Goal: Complete application form

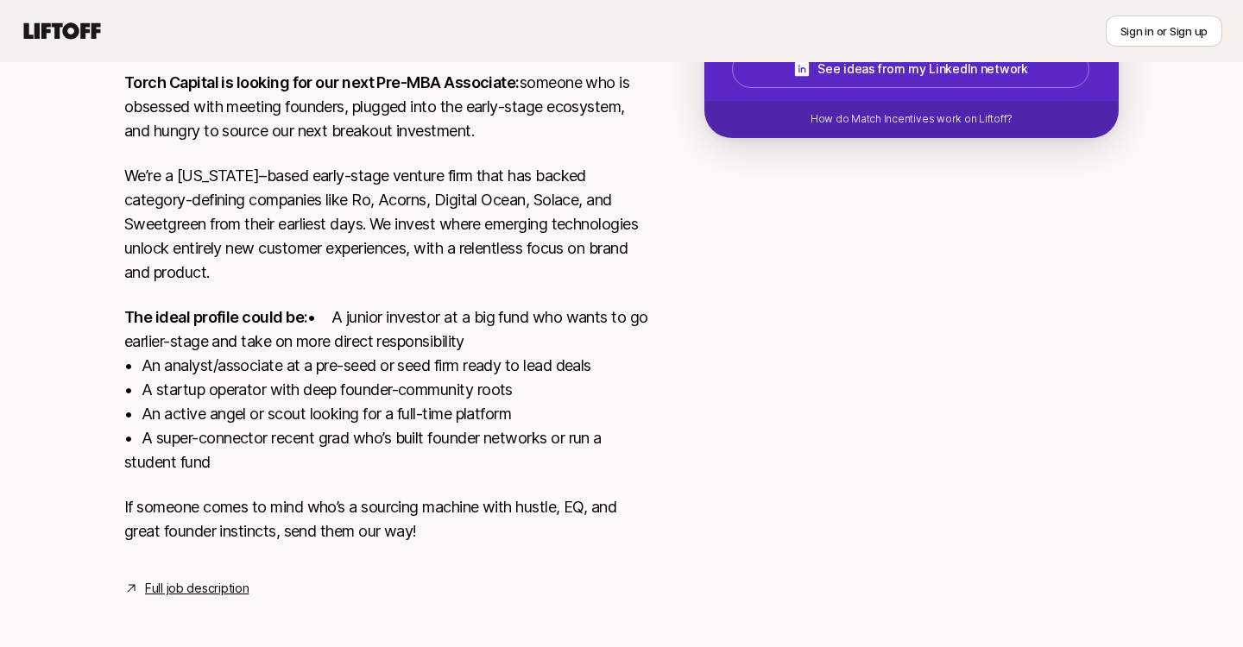
scroll to position [400, 0]
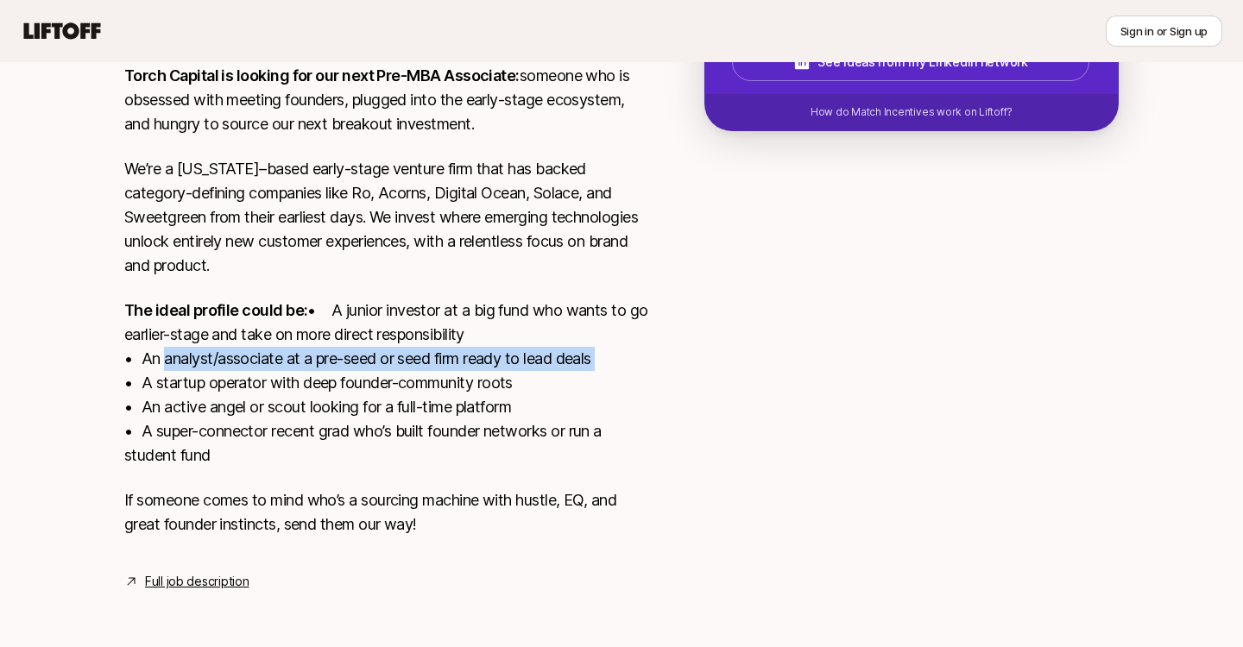
drag, startPoint x: 159, startPoint y: 388, endPoint x: 604, endPoint y: 378, distance: 445.4
click at [604, 379] on p "The ideal profile could be: • A junior investor at a big fund who wants to go e…" at bounding box center [386, 383] width 525 height 169
click at [604, 378] on p "The ideal profile could be: • A junior investor at a big fund who wants to go e…" at bounding box center [386, 383] width 525 height 169
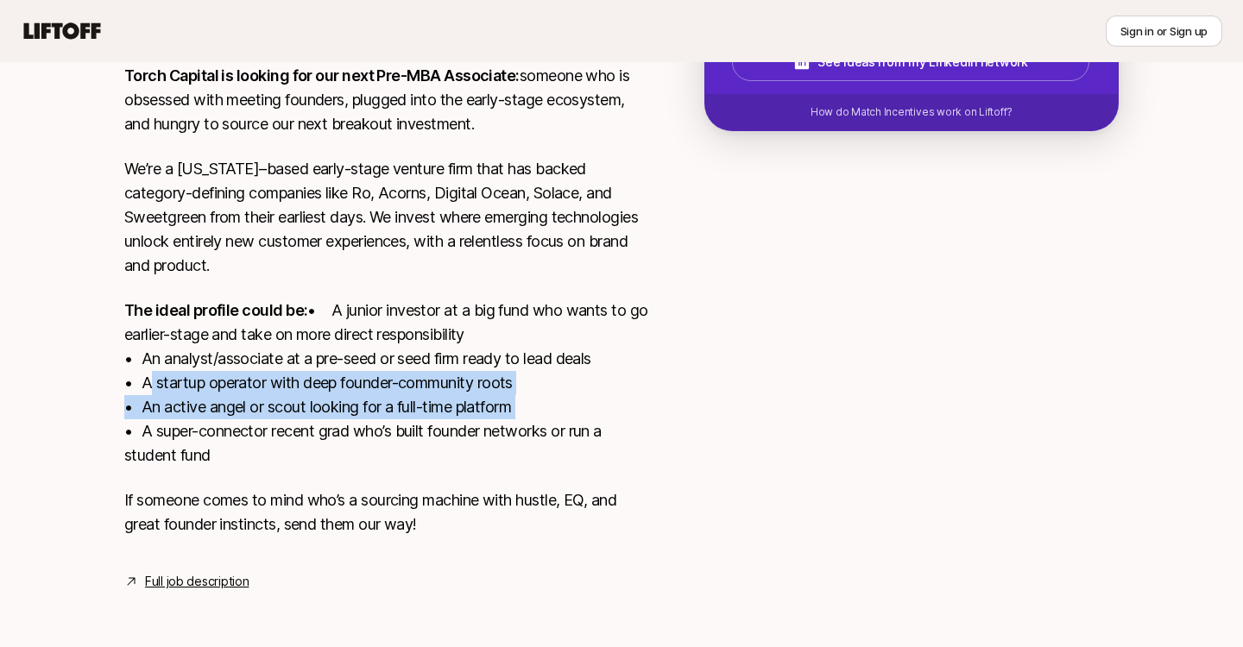
drag, startPoint x: 144, startPoint y: 404, endPoint x: 517, endPoint y: 432, distance: 373.8
click at [519, 432] on p "The ideal profile could be: • A junior investor at a big fund who wants to go e…" at bounding box center [386, 383] width 525 height 169
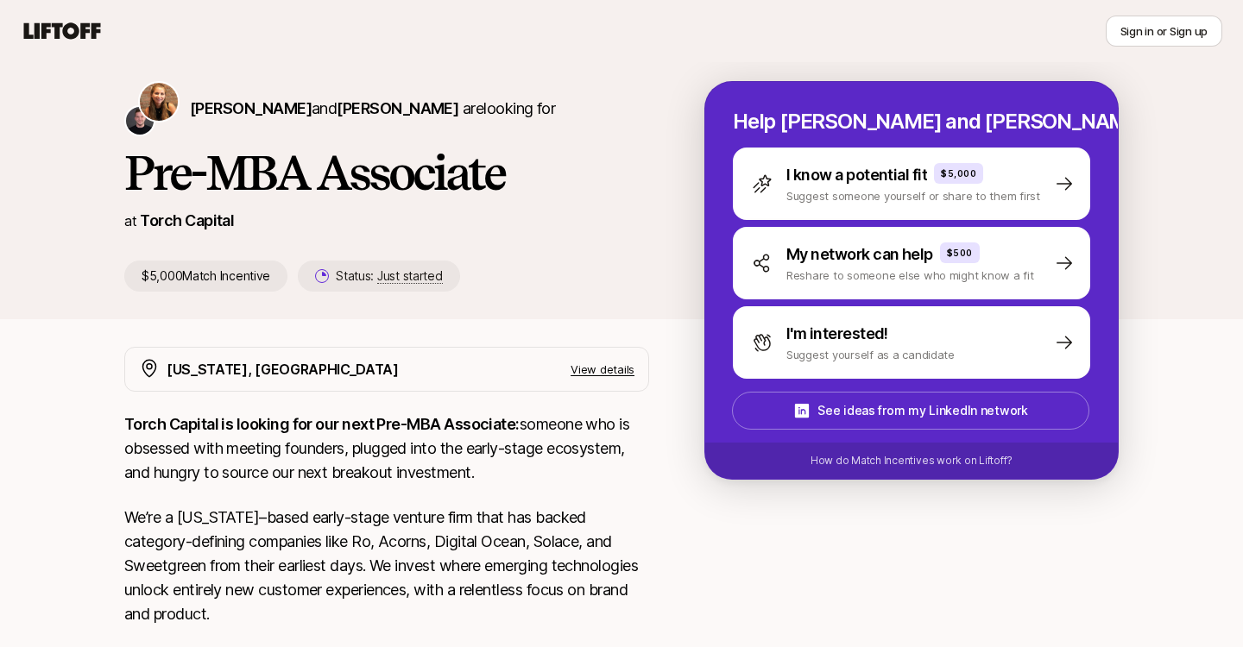
scroll to position [423, 0]
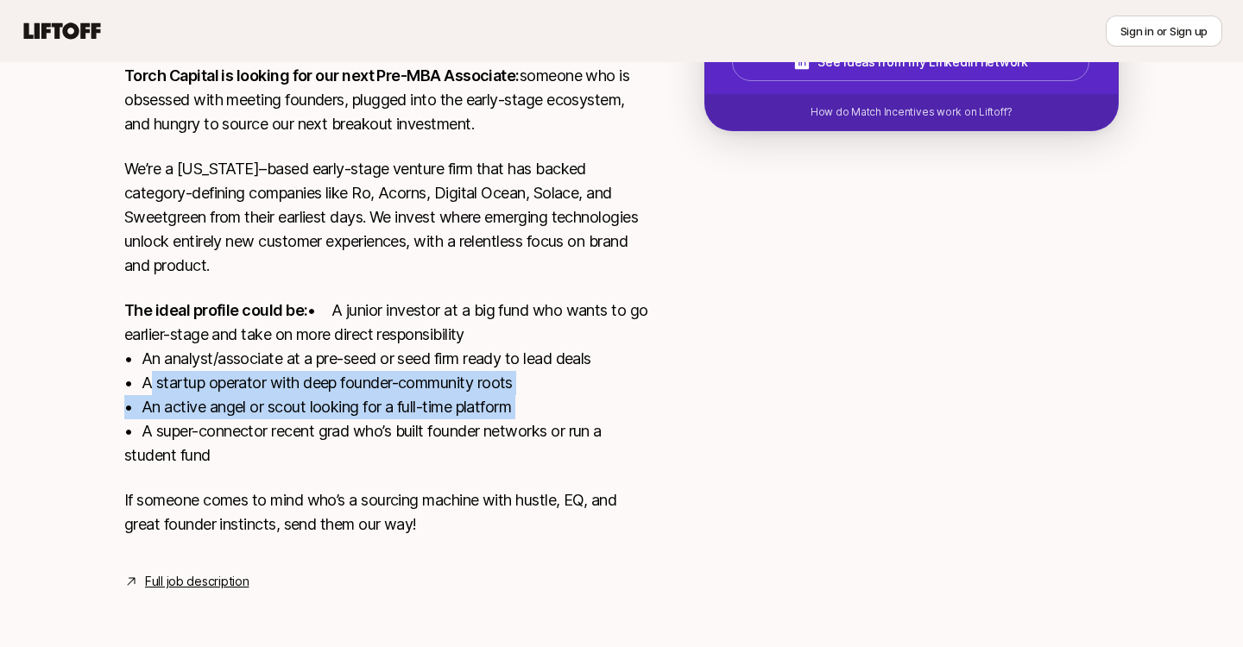
click at [205, 582] on link "Full job description" at bounding box center [197, 581] width 104 height 21
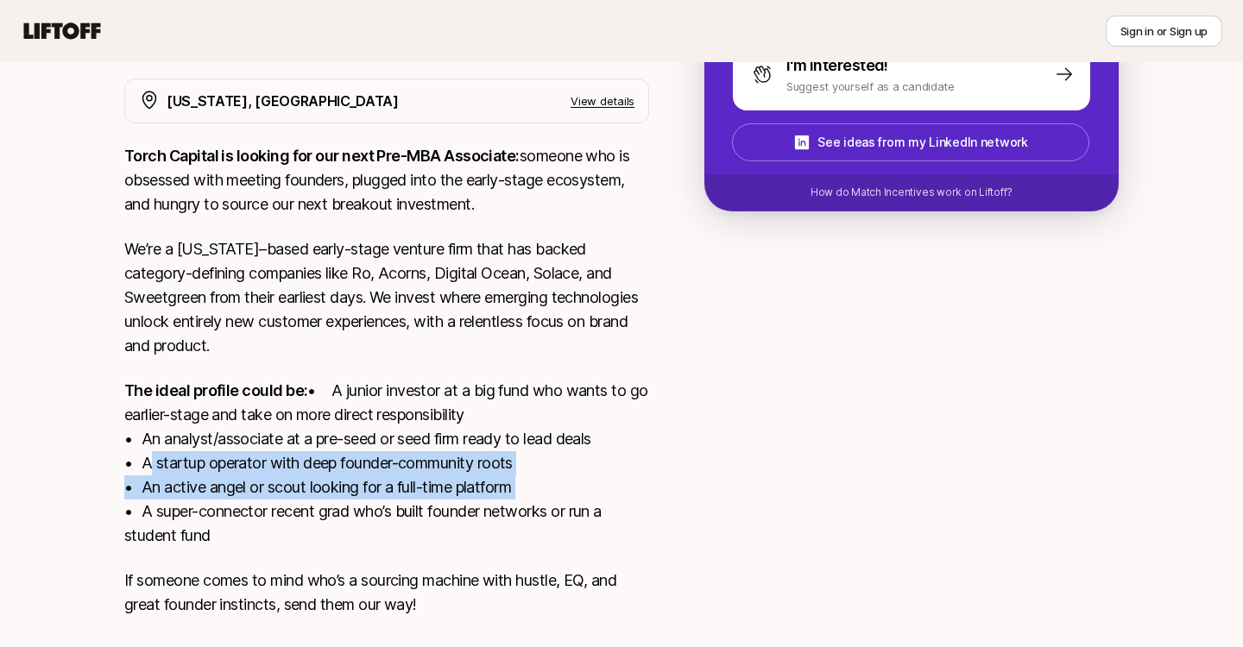
scroll to position [89, 0]
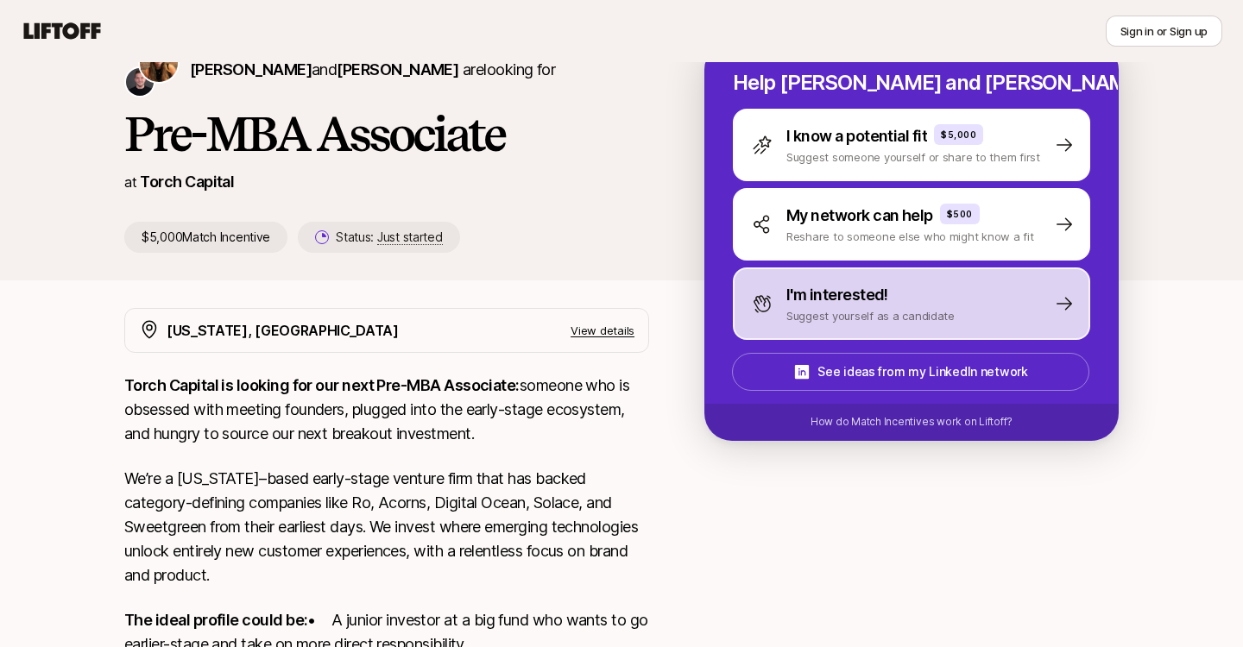
click at [902, 296] on div "I'm interested!" at bounding box center [870, 295] width 168 height 24
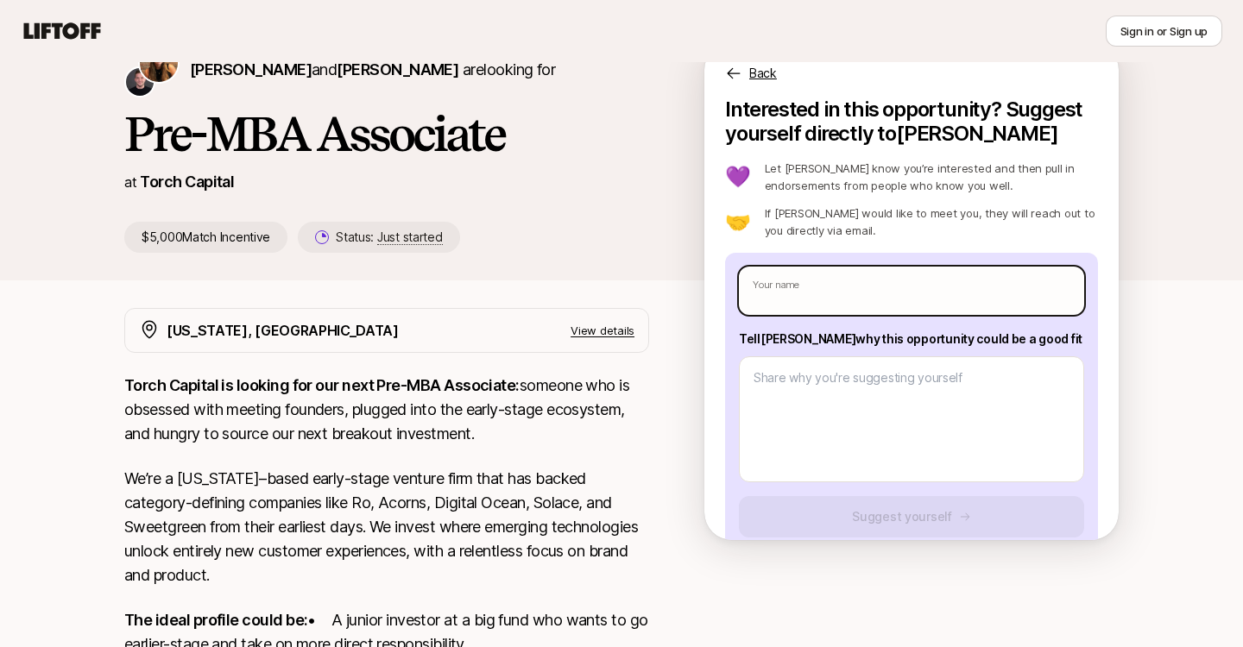
click at [825, 299] on input "text" at bounding box center [911, 291] width 345 height 48
type textarea "x"
type input "A"
type textarea "x"
type input "Akh"
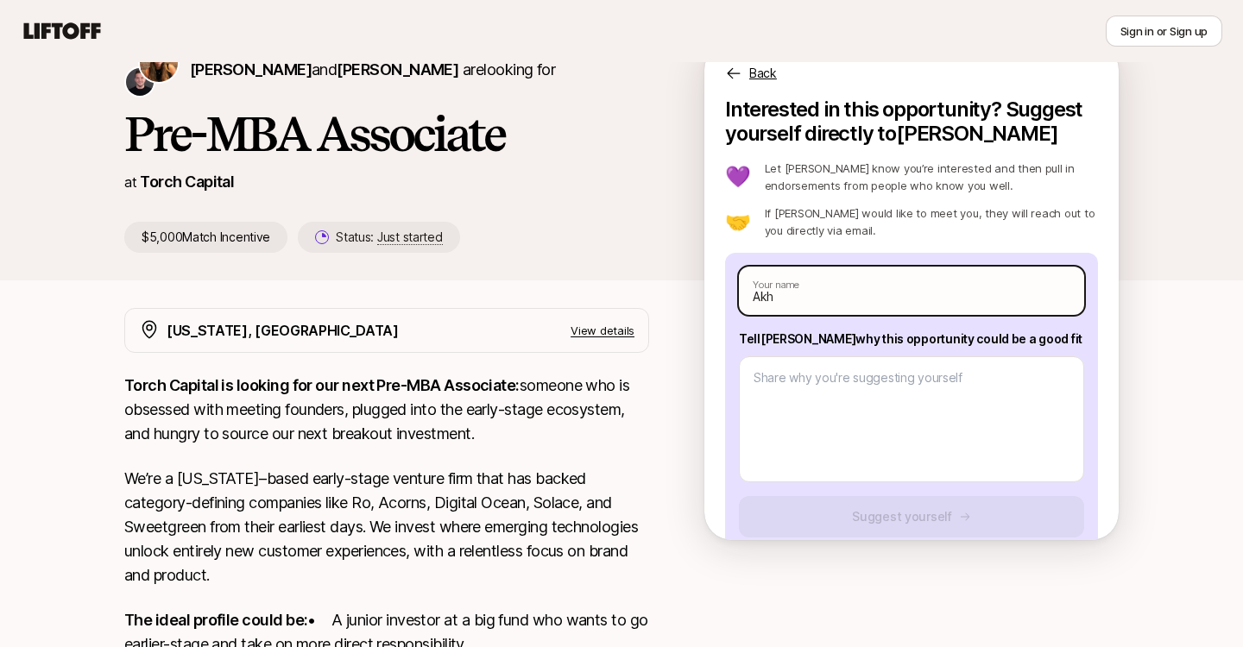
type textarea "x"
type input "Akhi"
type textarea "x"
type input "[PERSON_NAME]"
type textarea "x"
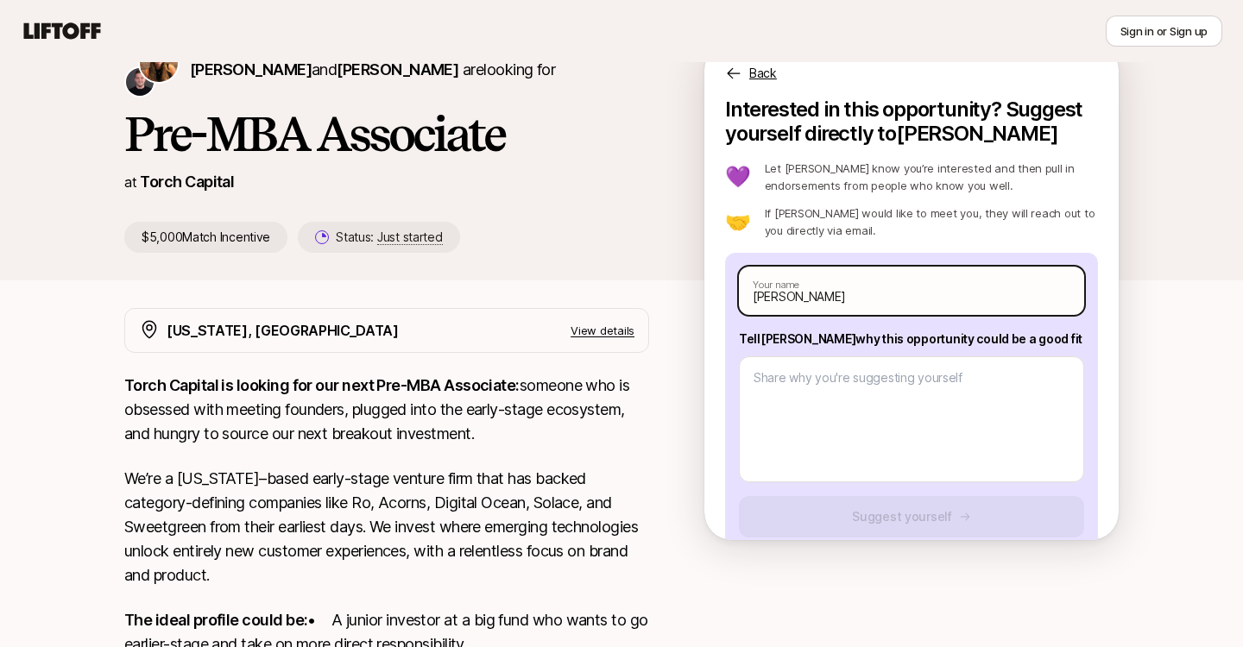
type input "[PERSON_NAME]"
type textarea "x"
type input "[PERSON_NAME] T"
type textarea "x"
type input "[PERSON_NAME] Th"
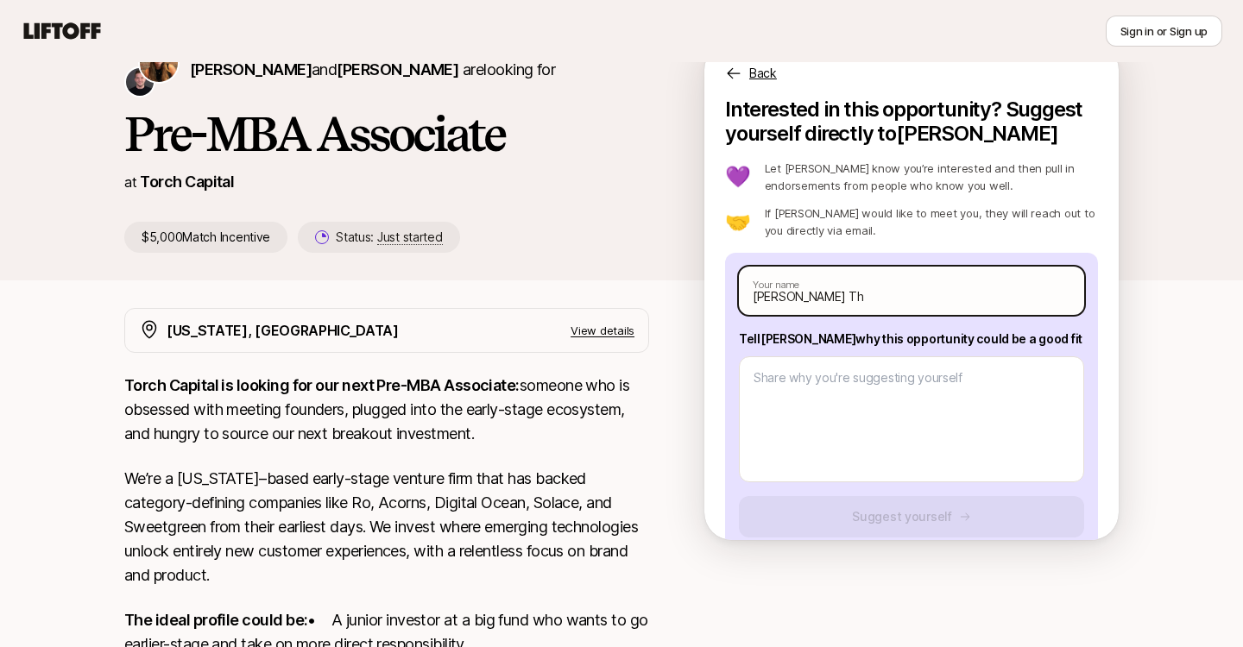
type textarea "x"
type input "[PERSON_NAME] Tho"
type textarea "x"
type input "[PERSON_NAME] Thot"
type textarea "x"
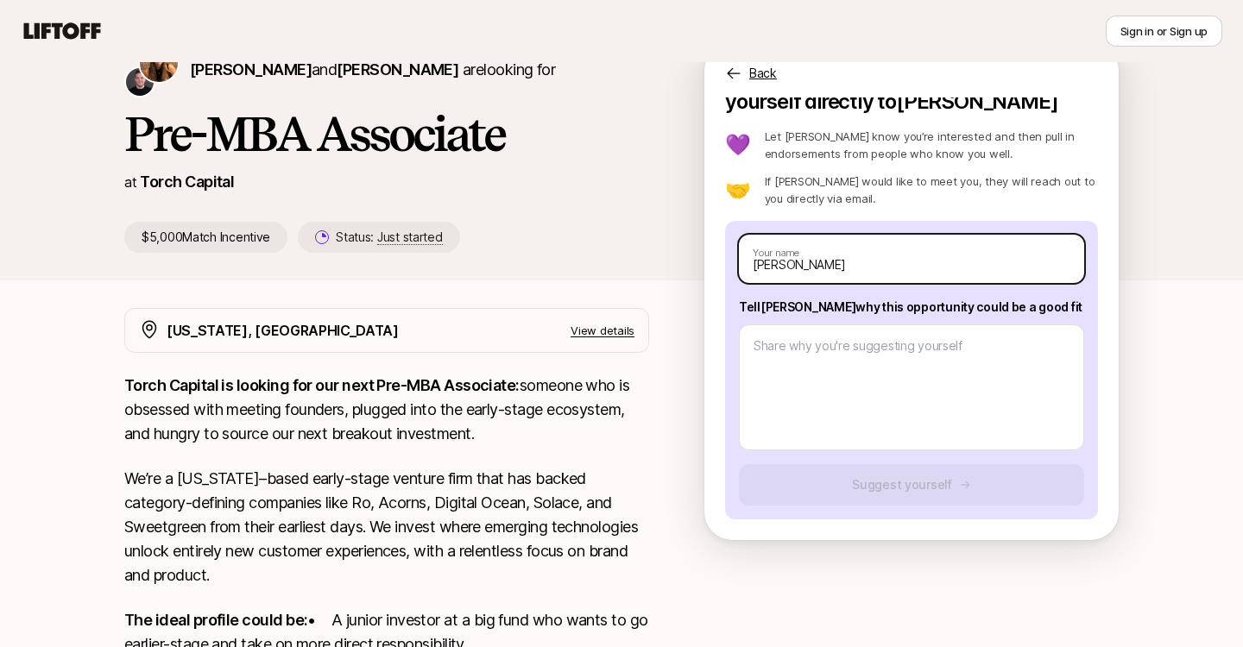
scroll to position [0, 0]
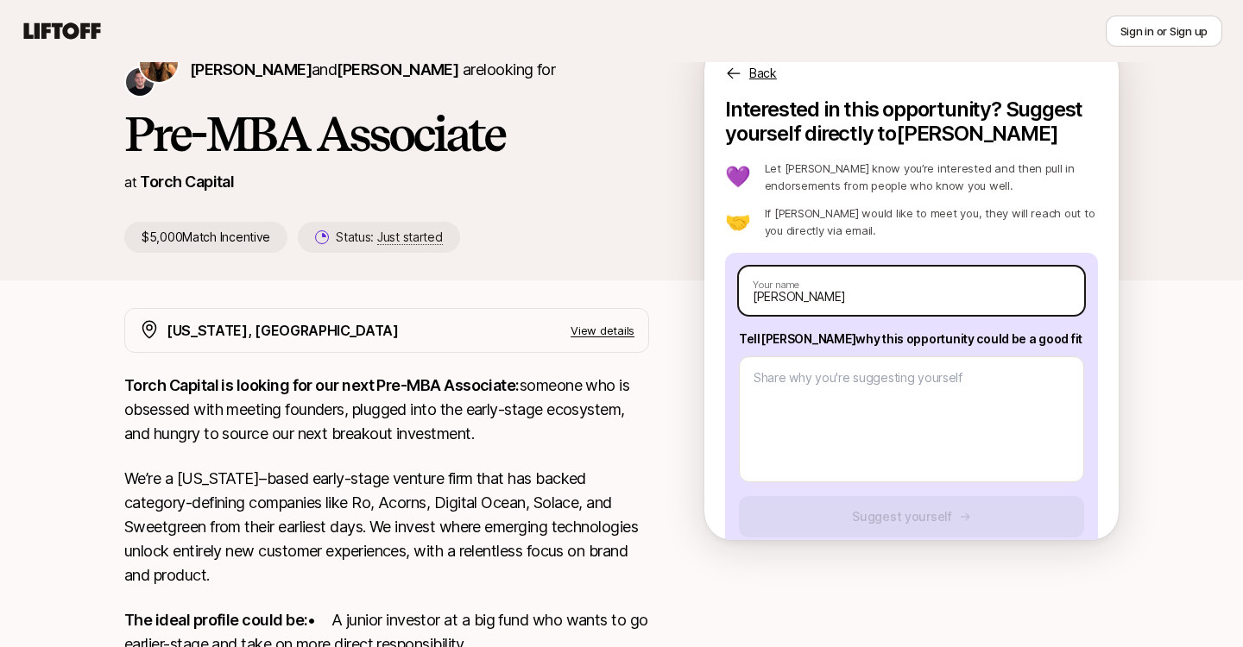
type input "[PERSON_NAME]"
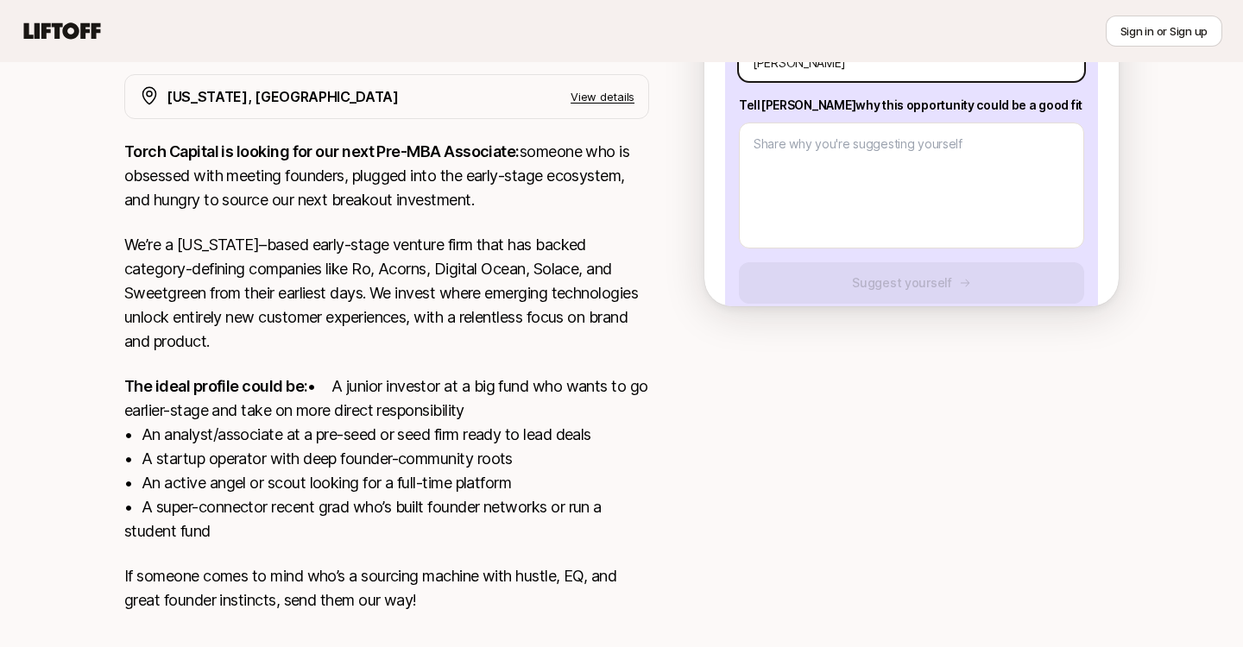
scroll to position [423, 0]
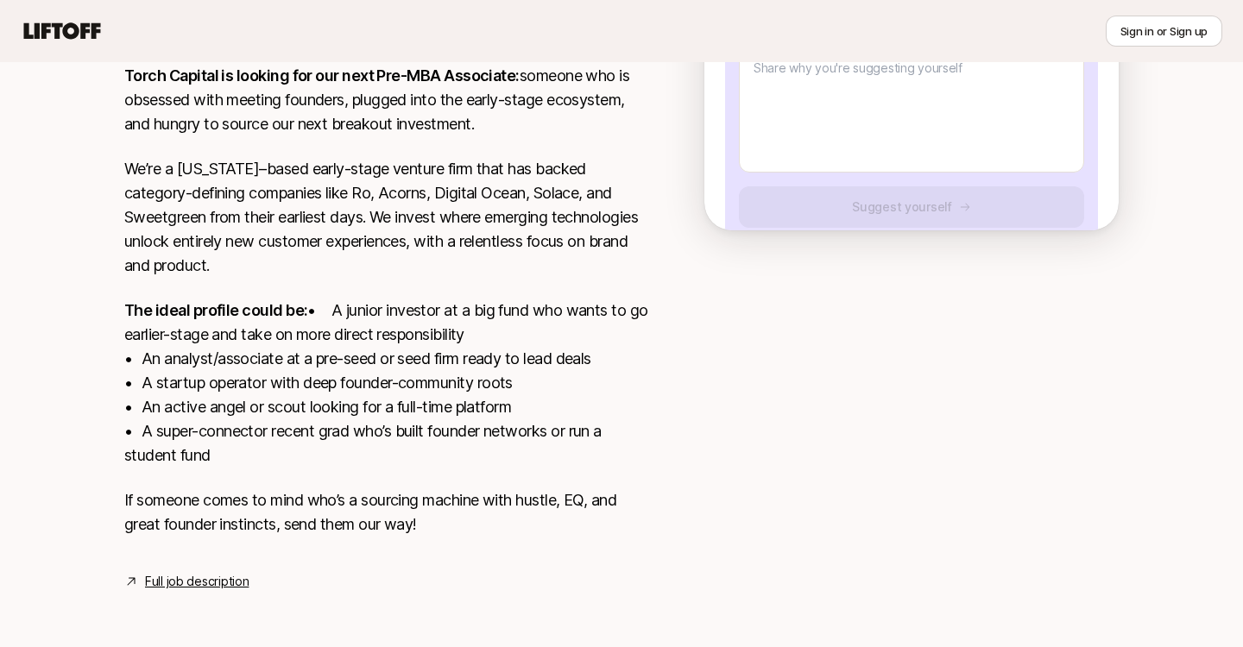
click at [186, 583] on link "Full job description" at bounding box center [197, 581] width 104 height 21
